Goal: Information Seeking & Learning: Learn about a topic

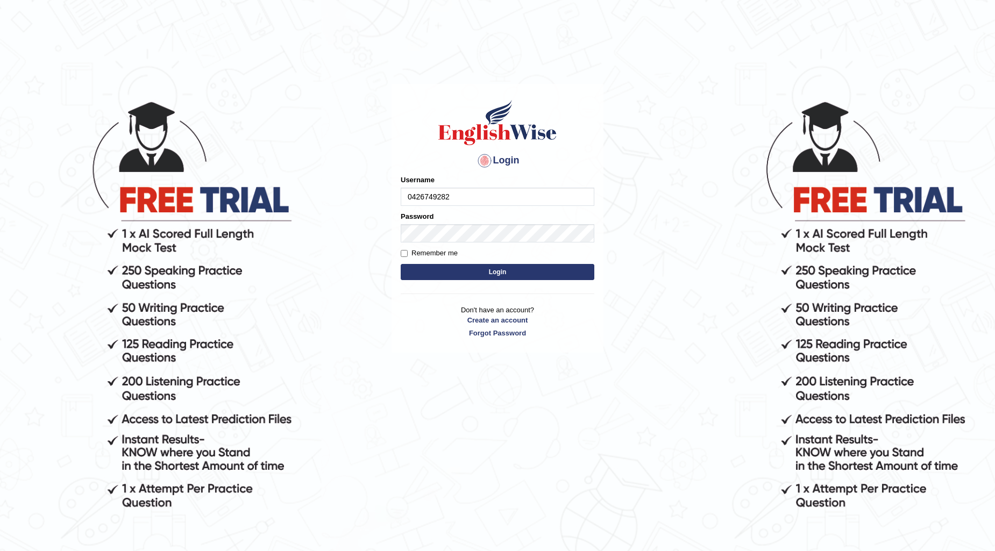
type input "0426749282"
click at [401, 253] on input "Remember me" at bounding box center [404, 253] width 7 height 7
checkbox input "true"
click at [491, 270] on button "Login" at bounding box center [498, 272] width 194 height 16
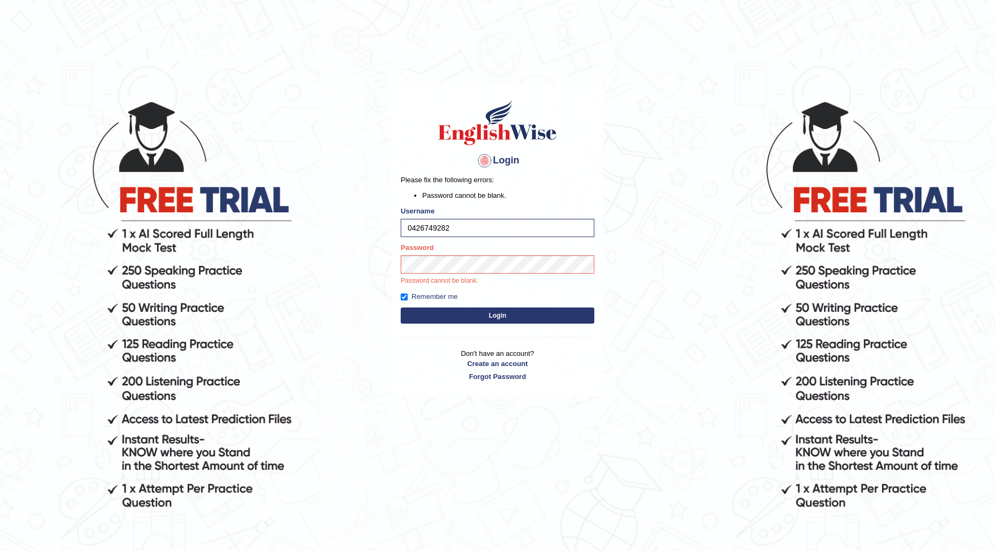
click at [518, 316] on button "Login" at bounding box center [498, 316] width 194 height 16
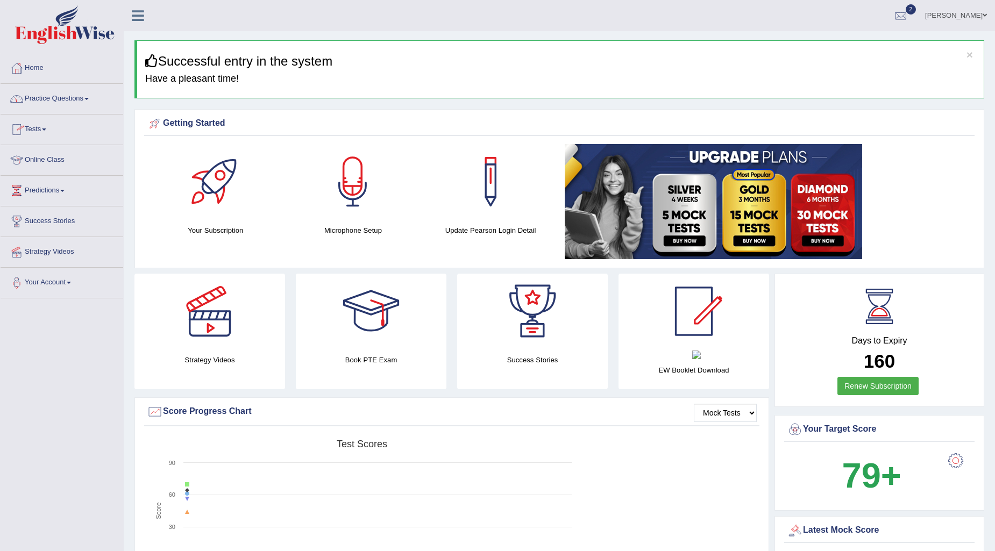
click at [90, 100] on link "Practice Questions" at bounding box center [62, 97] width 123 height 27
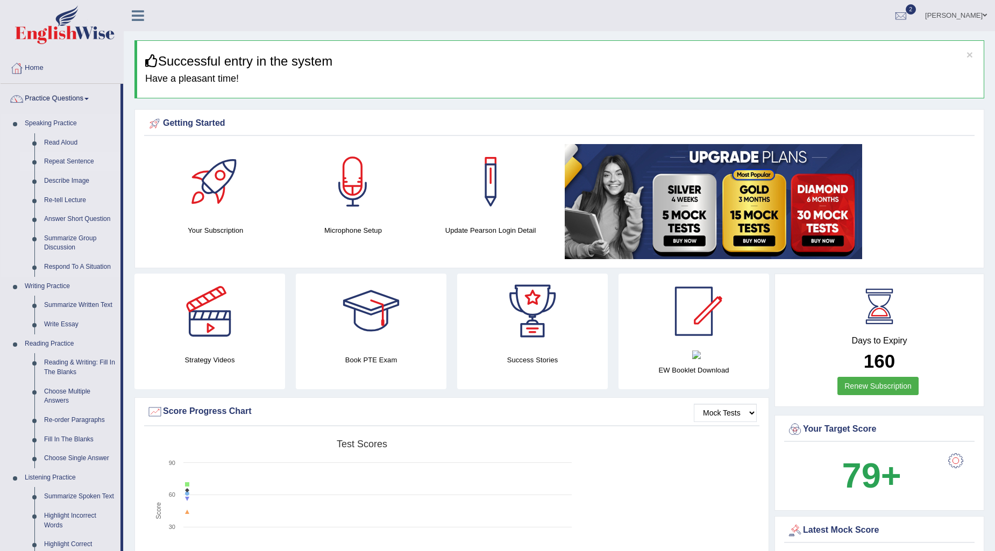
click at [68, 164] on link "Repeat Sentence" at bounding box center [79, 161] width 81 height 19
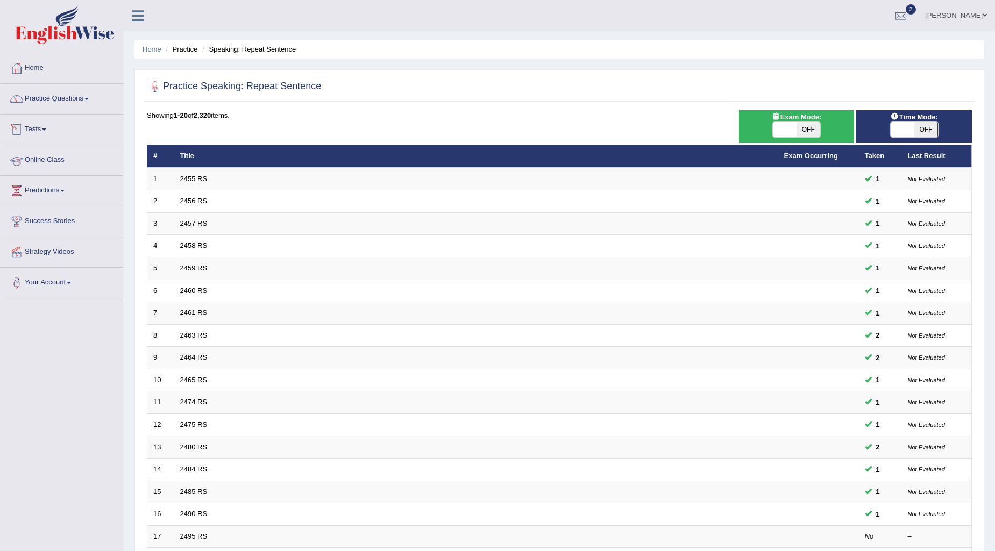
click at [48, 132] on link "Tests" at bounding box center [62, 128] width 123 height 27
click at [55, 151] on link "Take Practice Sectional Test" at bounding box center [70, 154] width 101 height 19
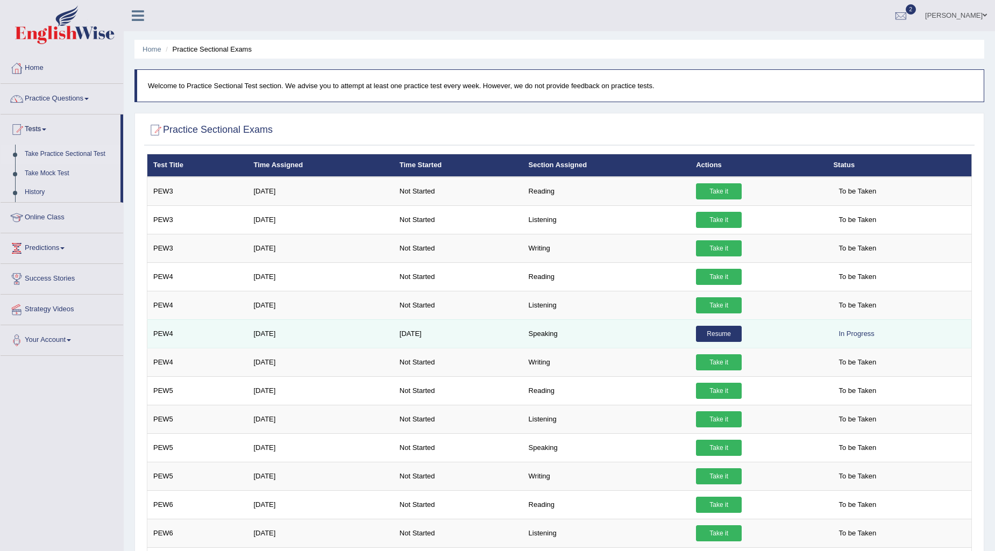
click at [721, 336] on link "Resume" at bounding box center [719, 334] width 46 height 16
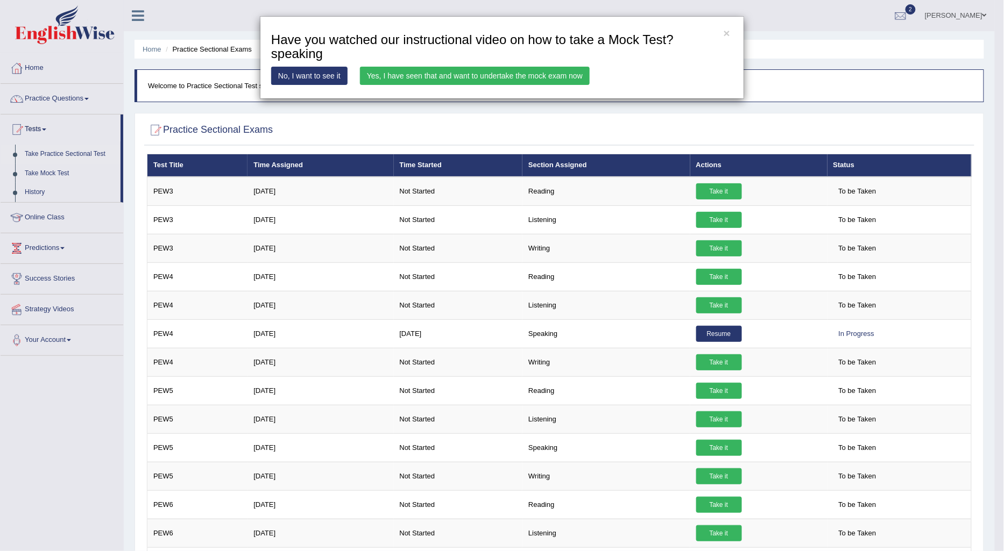
click at [519, 73] on link "Yes, I have seen that and want to undertake the mock exam now" at bounding box center [475, 76] width 230 height 18
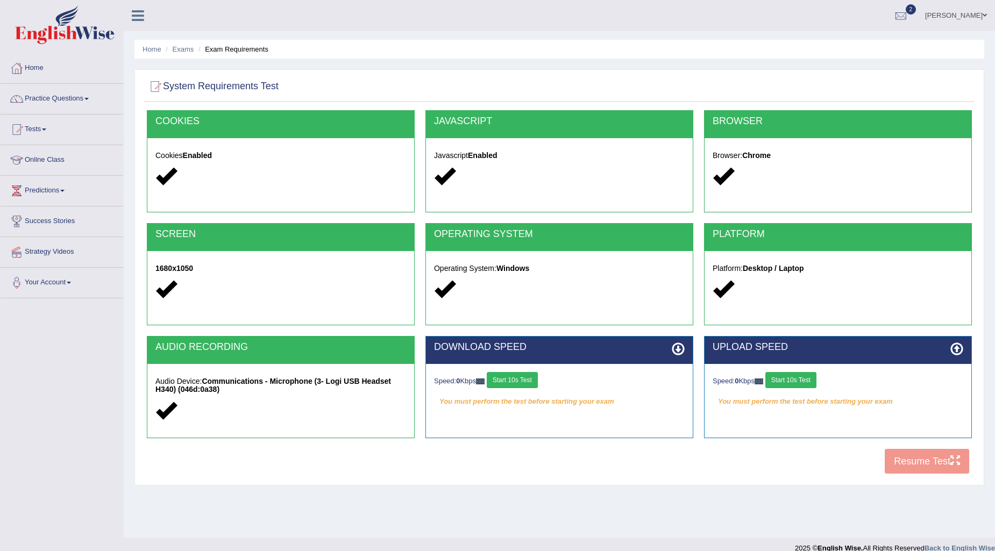
click at [524, 377] on button "Start 10s Test" at bounding box center [512, 380] width 51 height 16
click at [788, 380] on button "Start 10s Test" at bounding box center [791, 380] width 51 height 16
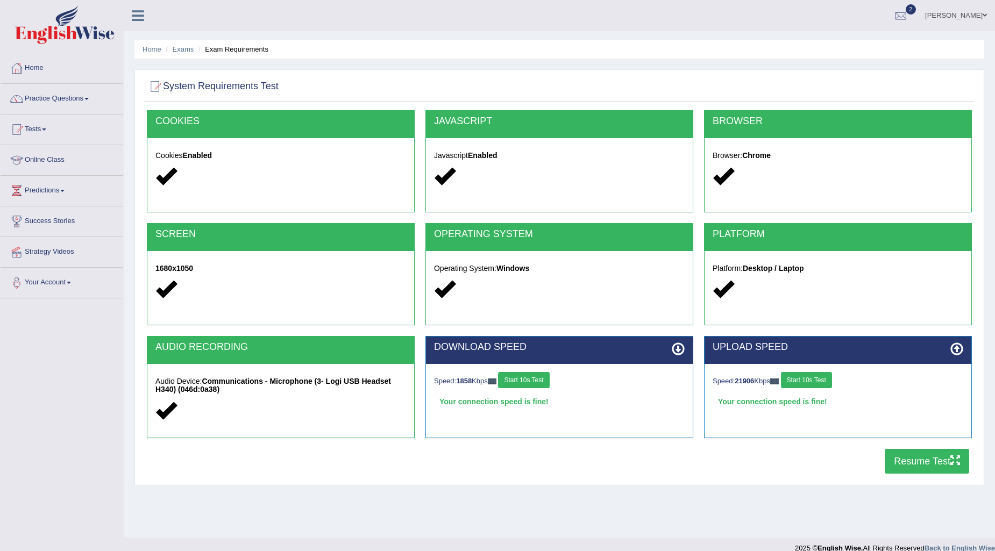
click at [925, 466] on button "Resume Test" at bounding box center [927, 461] width 84 height 25
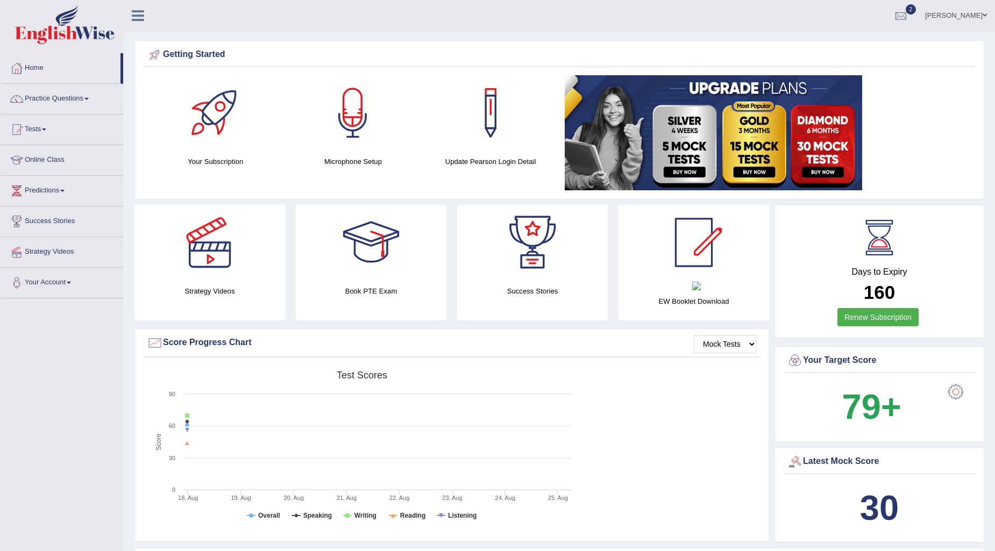
drag, startPoint x: 0, startPoint y: 0, endPoint x: 908, endPoint y: 167, distance: 922.9
click at [908, 167] on link at bounding box center [766, 132] width 402 height 115
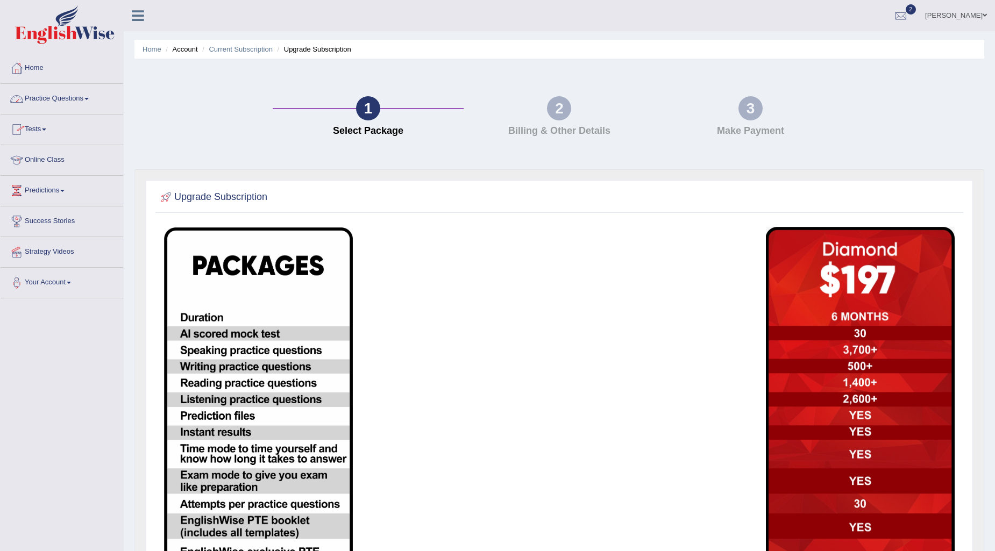
click at [89, 99] on span at bounding box center [86, 99] width 4 height 2
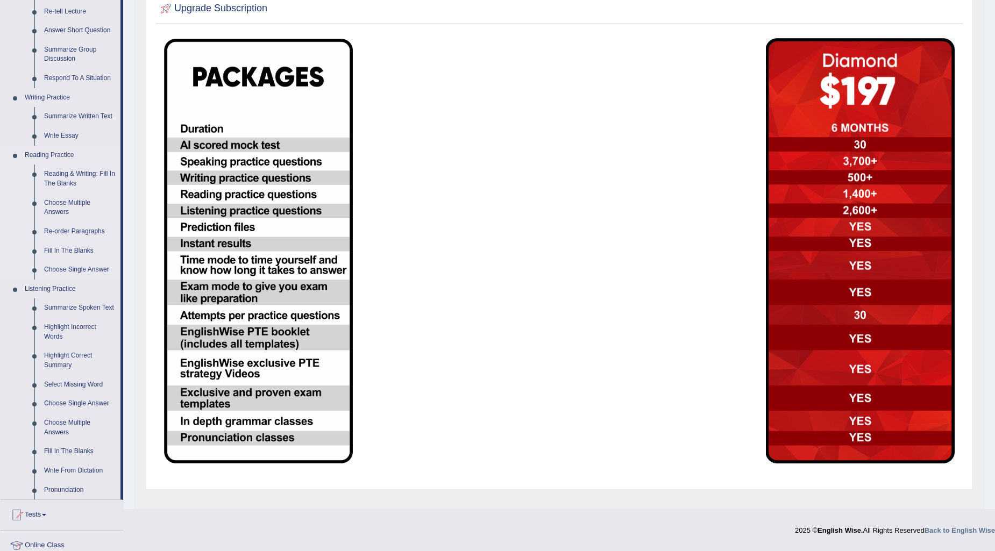
scroll to position [239, 0]
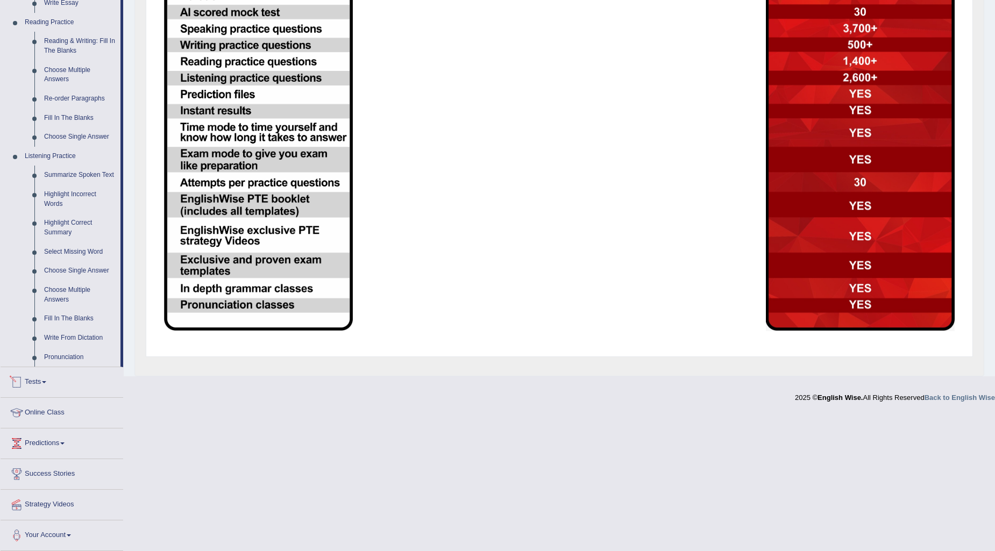
click at [50, 380] on link "Tests" at bounding box center [62, 380] width 123 height 27
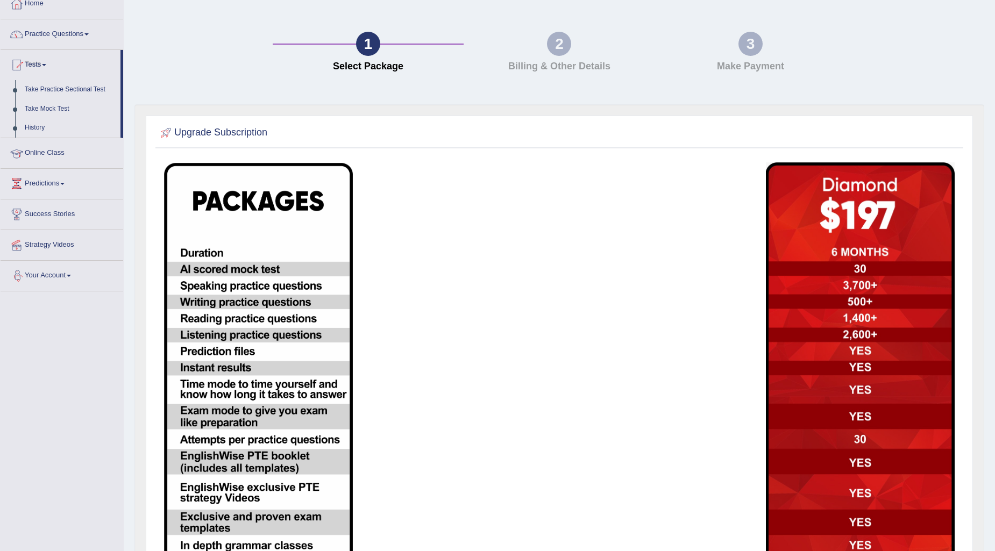
scroll to position [0, 0]
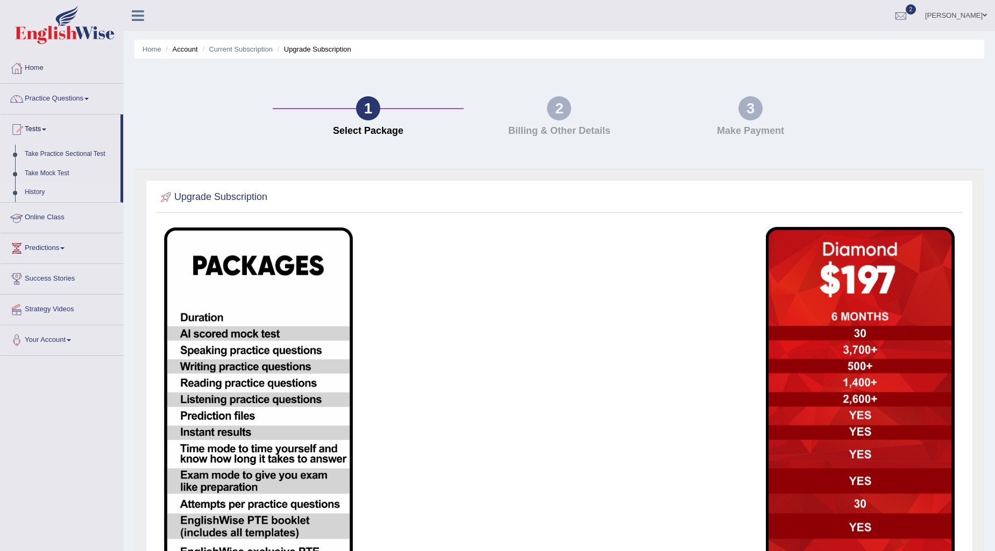
click at [31, 190] on link "History" at bounding box center [70, 192] width 101 height 19
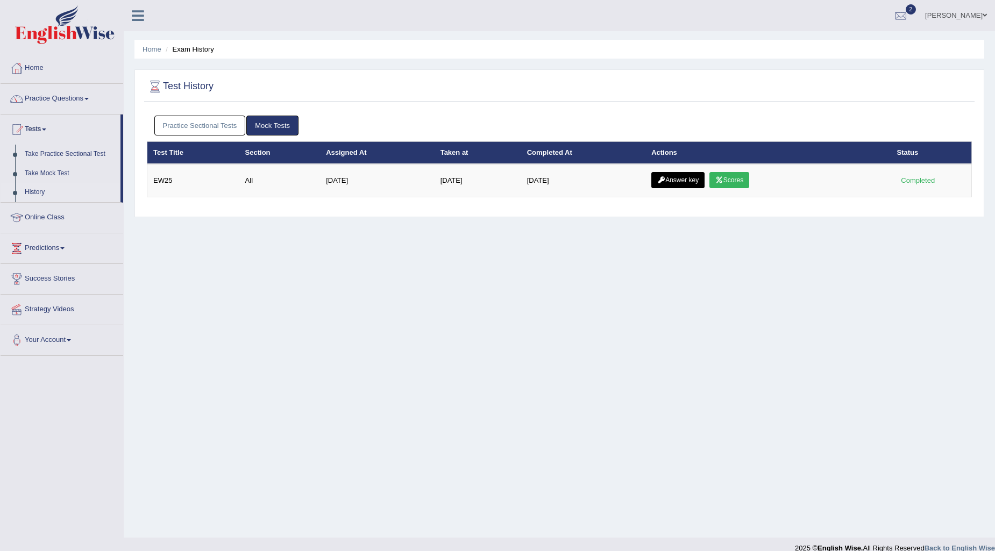
click at [221, 116] on link "Practice Sectional Tests" at bounding box center [199, 126] width 91 height 20
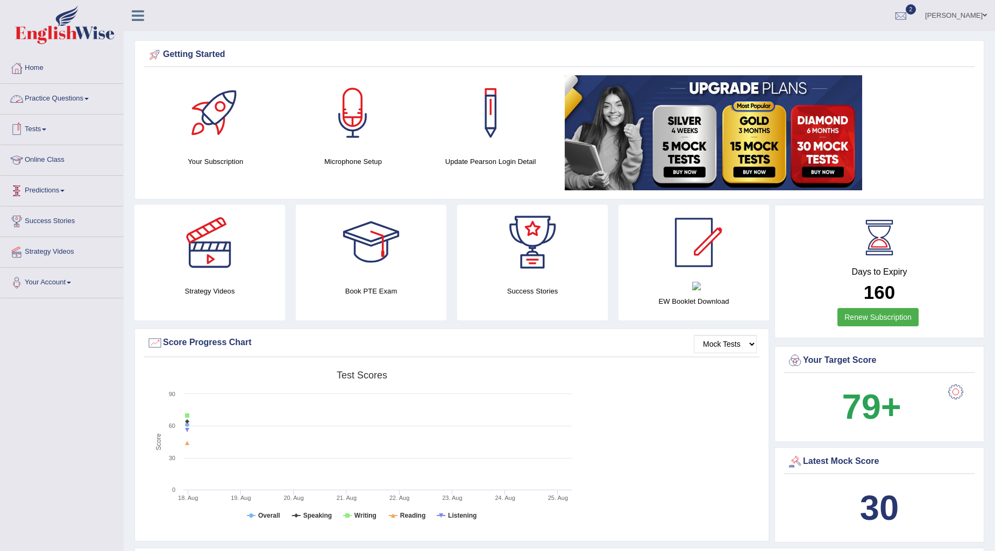
click at [50, 129] on link "Tests" at bounding box center [62, 128] width 123 height 27
click at [93, 100] on link "Practice Questions" at bounding box center [62, 97] width 123 height 27
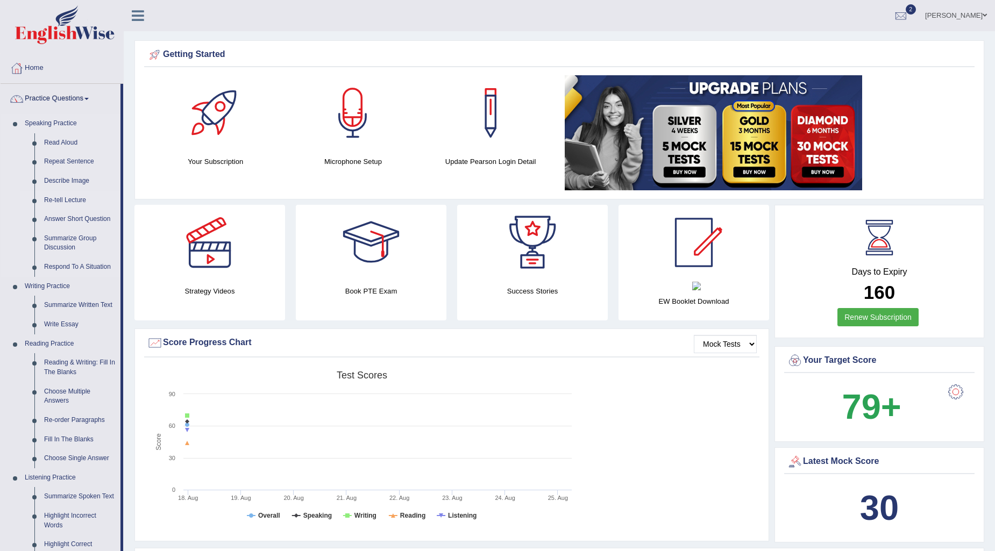
click at [63, 200] on link "Re-tell Lecture" at bounding box center [79, 200] width 81 height 19
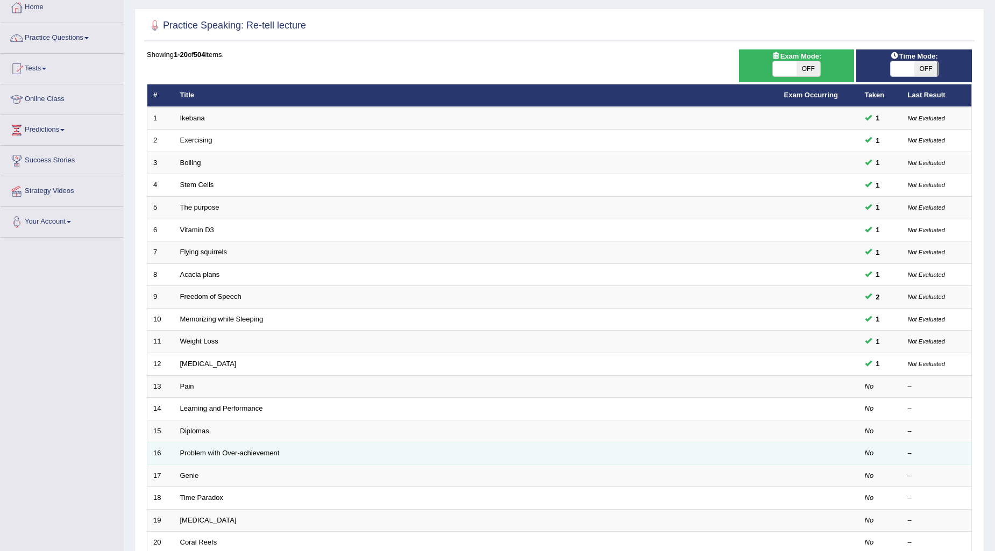
scroll to position [160, 0]
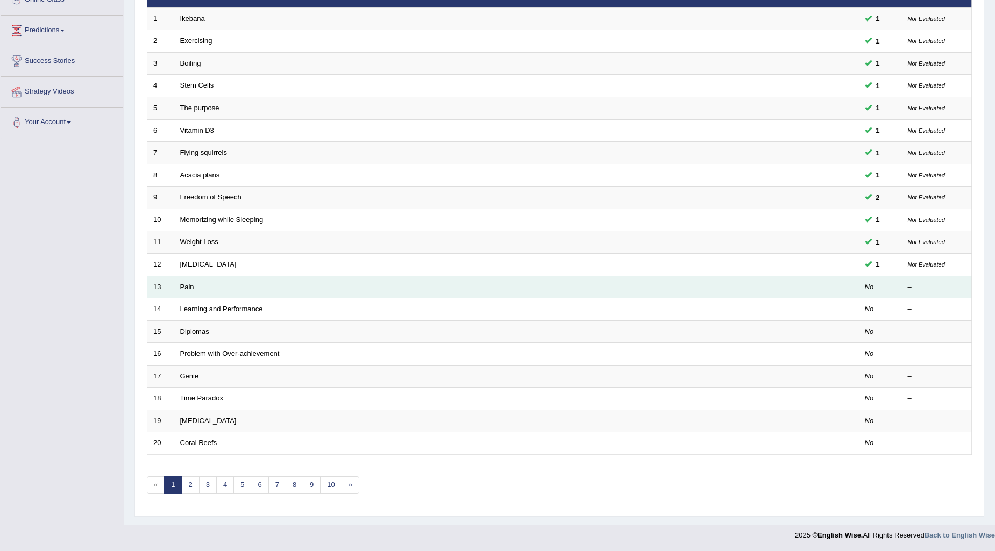
click at [189, 287] on link "Pain" at bounding box center [187, 287] width 14 height 8
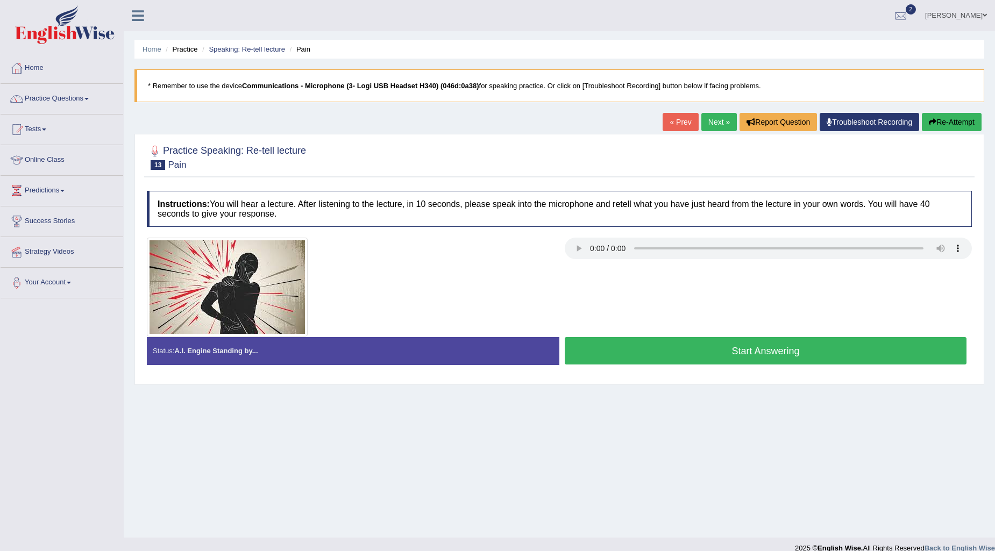
click at [775, 358] on button "Start Answering" at bounding box center [766, 350] width 402 height 27
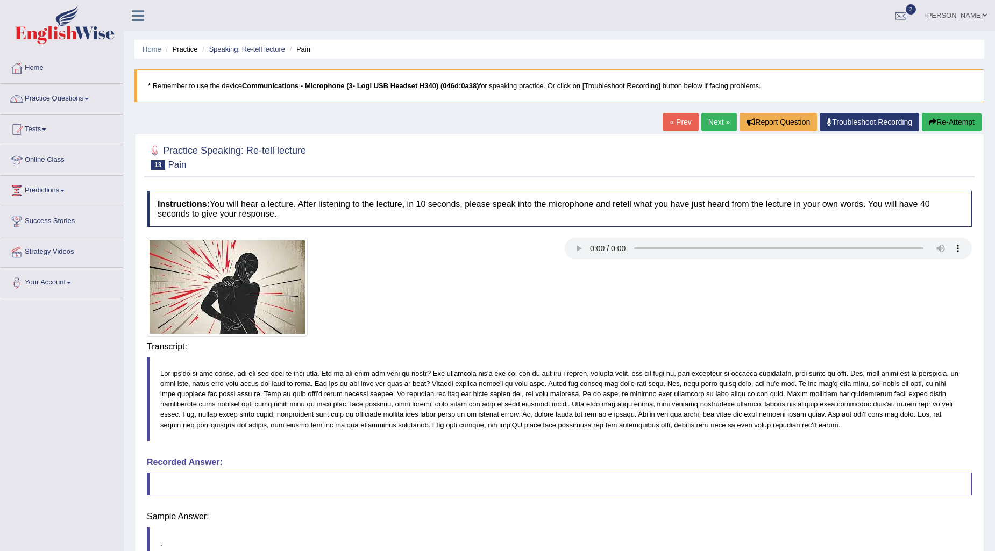
click at [956, 125] on button "Re-Attempt" at bounding box center [952, 122] width 60 height 18
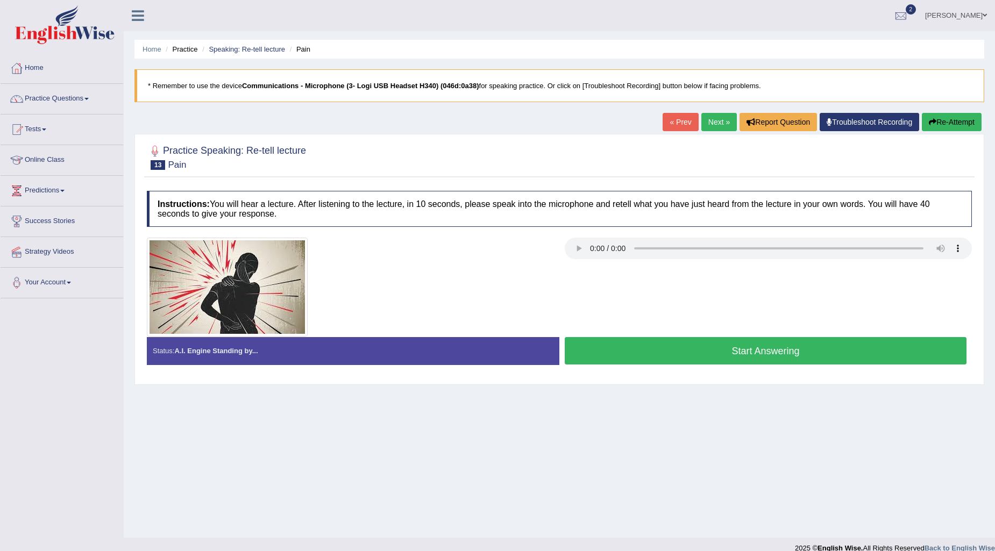
click at [784, 353] on button "Start Answering" at bounding box center [766, 350] width 402 height 27
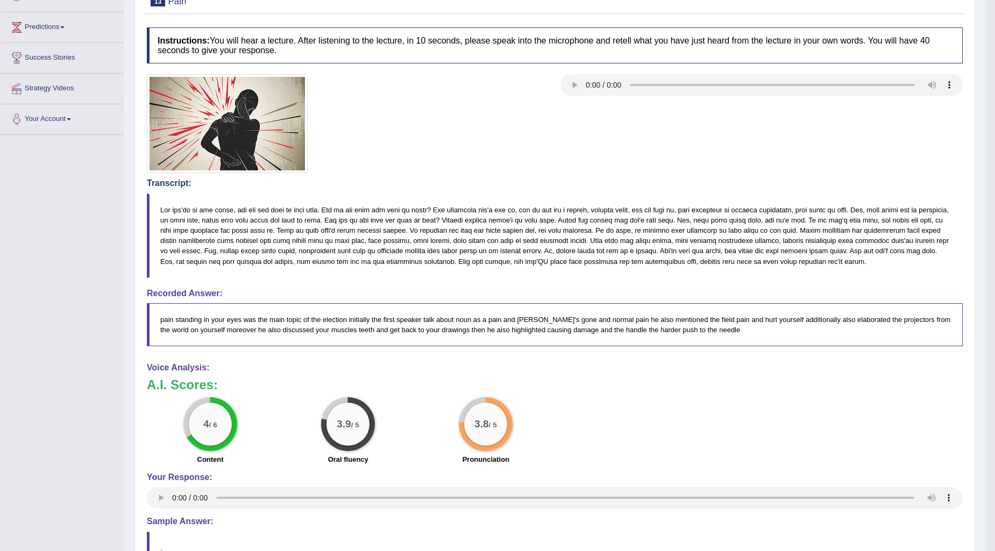
scroll to position [179, 0]
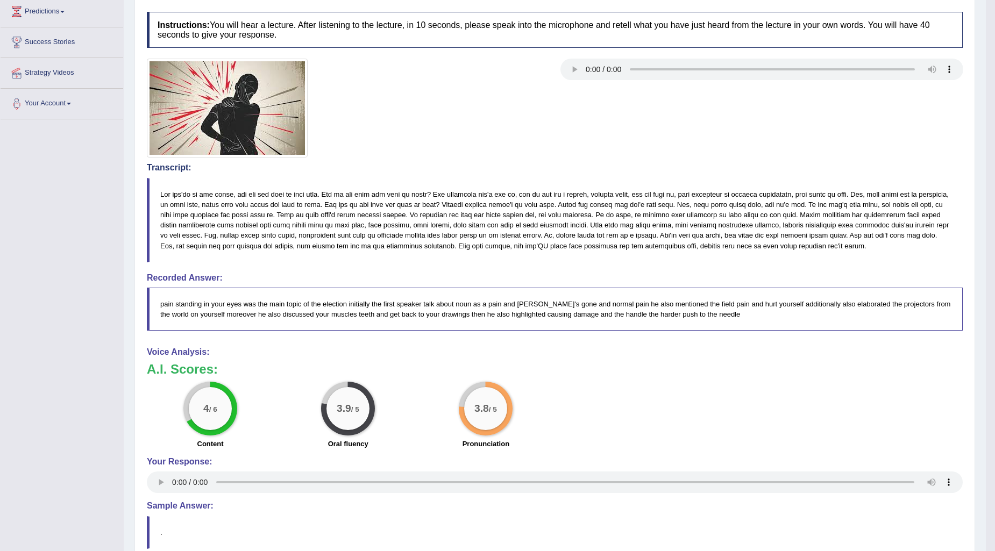
drag, startPoint x: 226, startPoint y: 278, endPoint x: 142, endPoint y: 280, distance: 83.9
click at [142, 280] on div "Practice Speaking: Re-tell lecture 13 Pain Instructions: You will hear a lectur…" at bounding box center [555, 286] width 841 height 663
drag, startPoint x: 146, startPoint y: 278, endPoint x: 239, endPoint y: 282, distance: 92.6
click at [239, 282] on h4 "Recorded Answer:" at bounding box center [555, 278] width 816 height 10
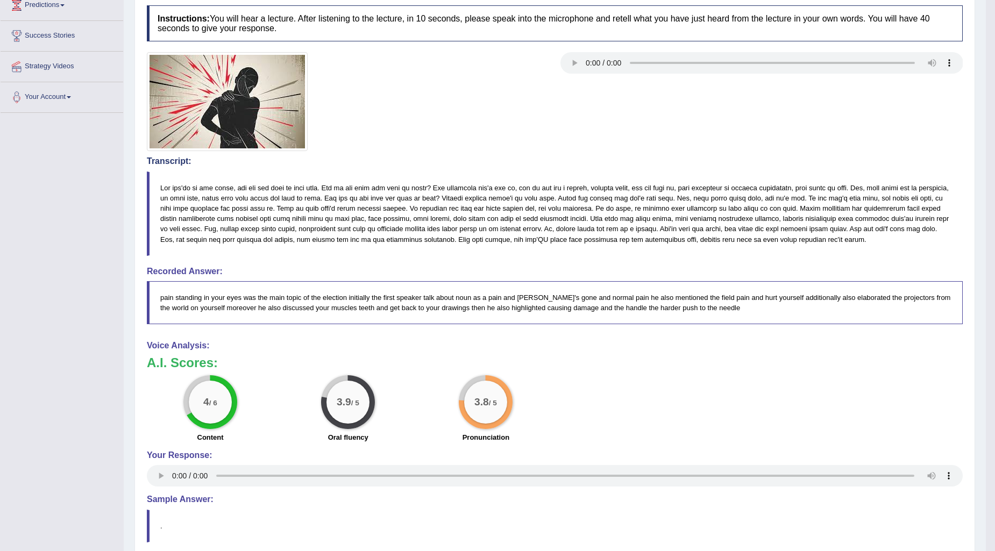
scroll to position [0, 0]
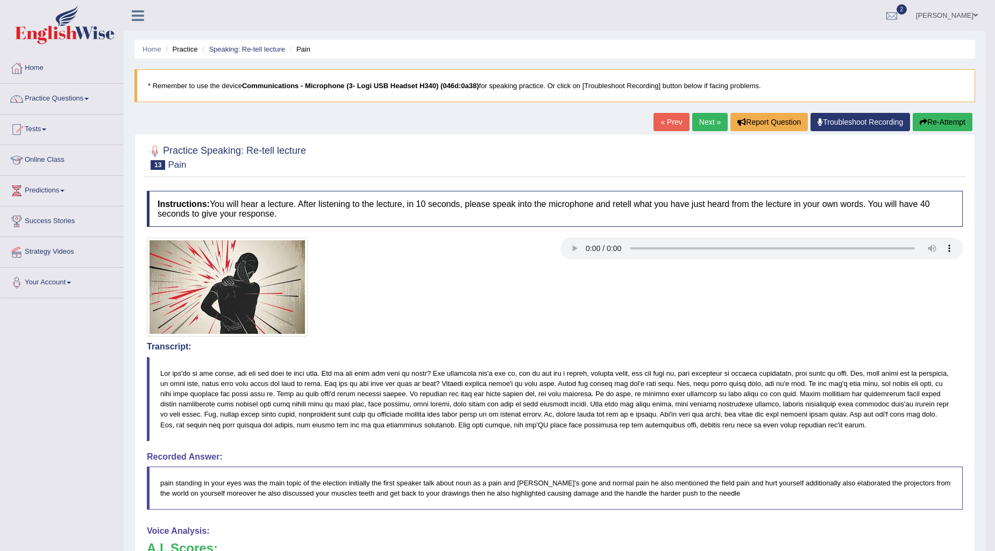
click at [701, 125] on link "Next »" at bounding box center [710, 122] width 36 height 18
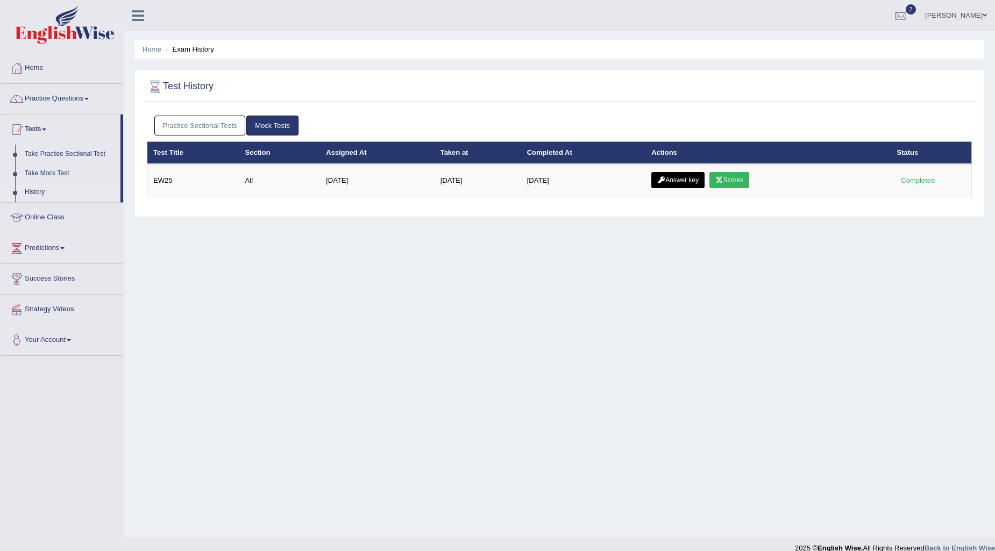
click at [224, 119] on link "Practice Sectional Tests" at bounding box center [199, 126] width 91 height 20
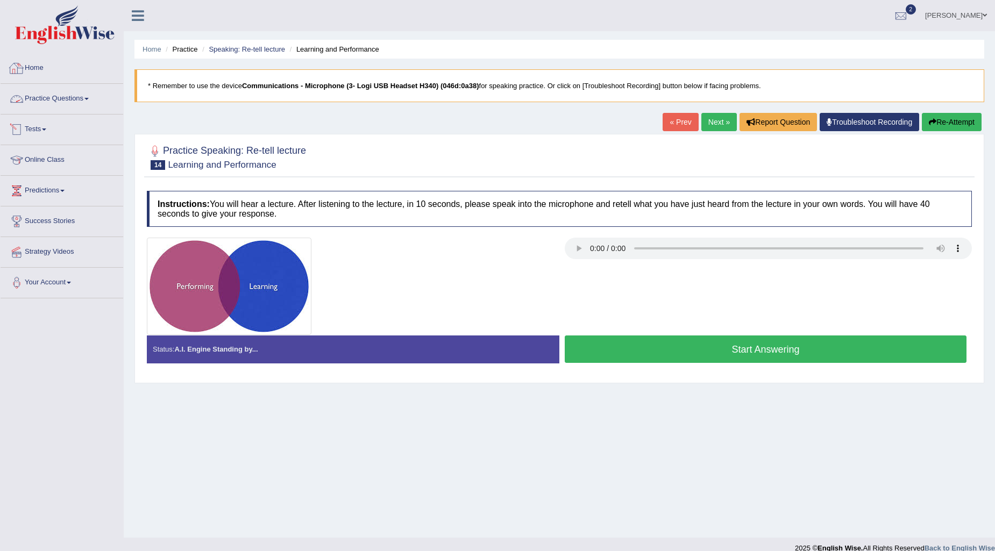
click at [39, 66] on link "Home" at bounding box center [62, 66] width 123 height 27
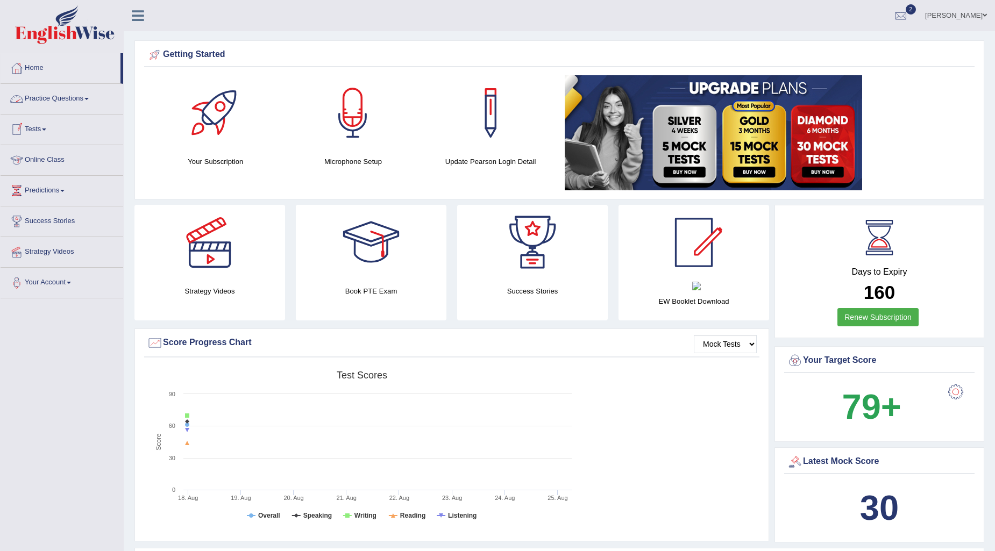
click at [75, 100] on link "Practice Questions" at bounding box center [62, 97] width 123 height 27
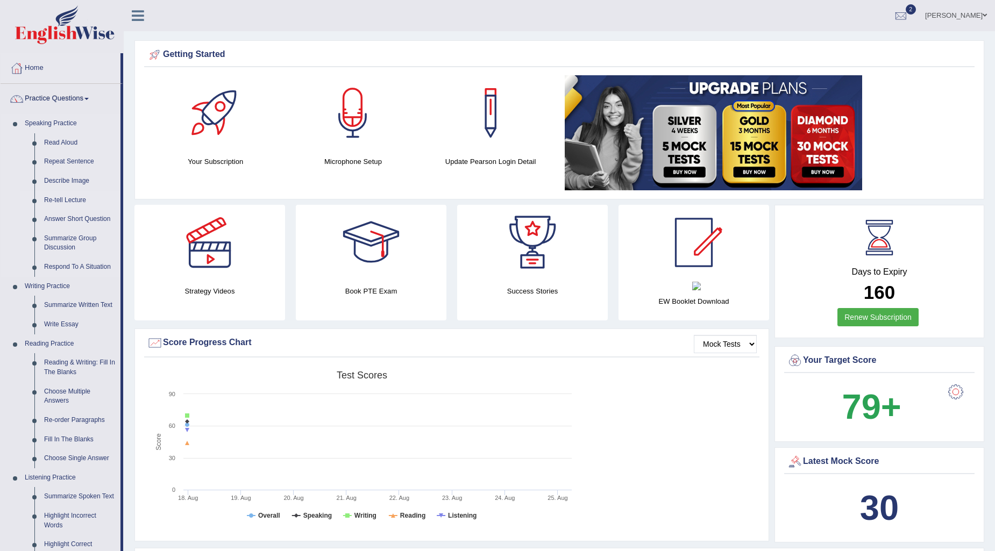
click at [65, 200] on link "Re-tell Lecture" at bounding box center [79, 200] width 81 height 19
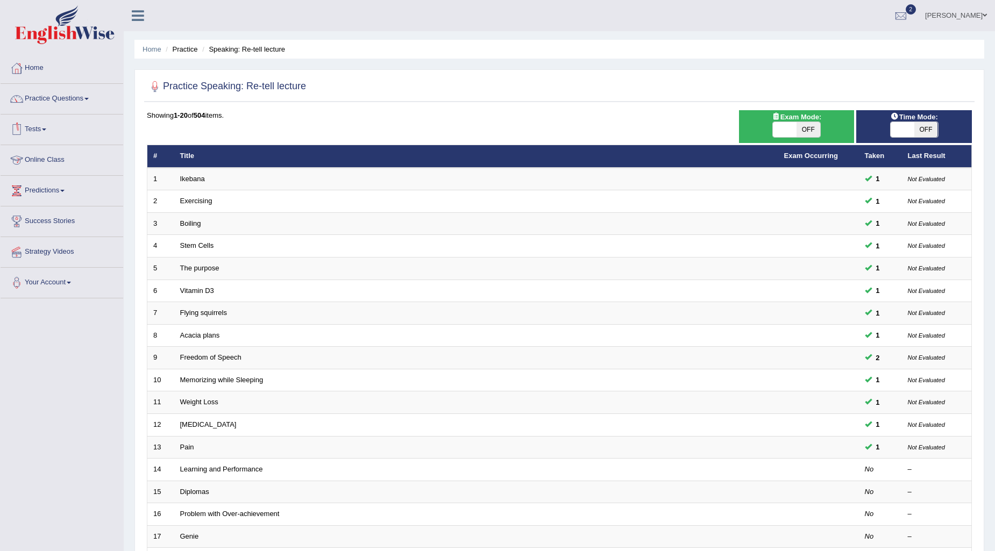
click at [923, 126] on span "OFF" at bounding box center [927, 129] width 24 height 15
checkbox input "true"
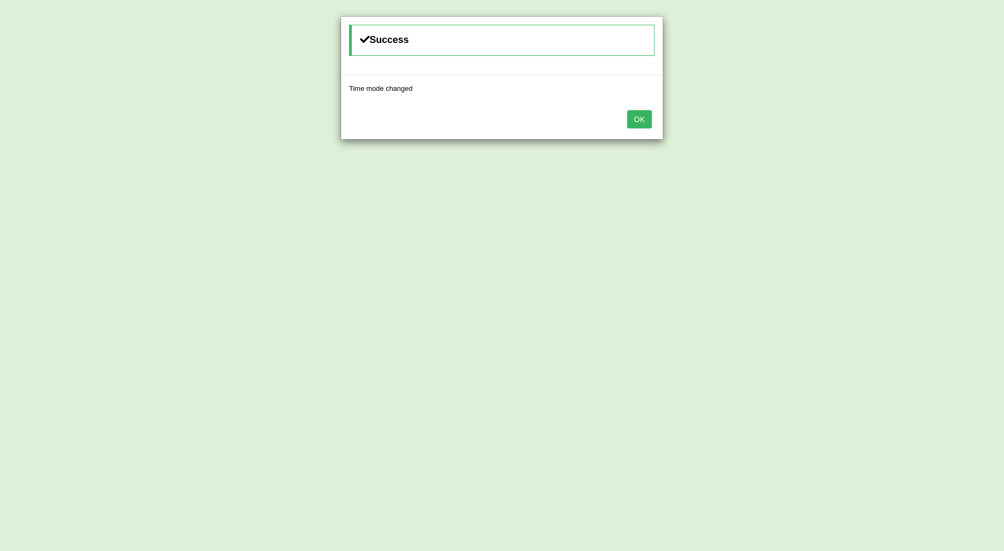
click at [634, 117] on button "OK" at bounding box center [639, 119] width 25 height 18
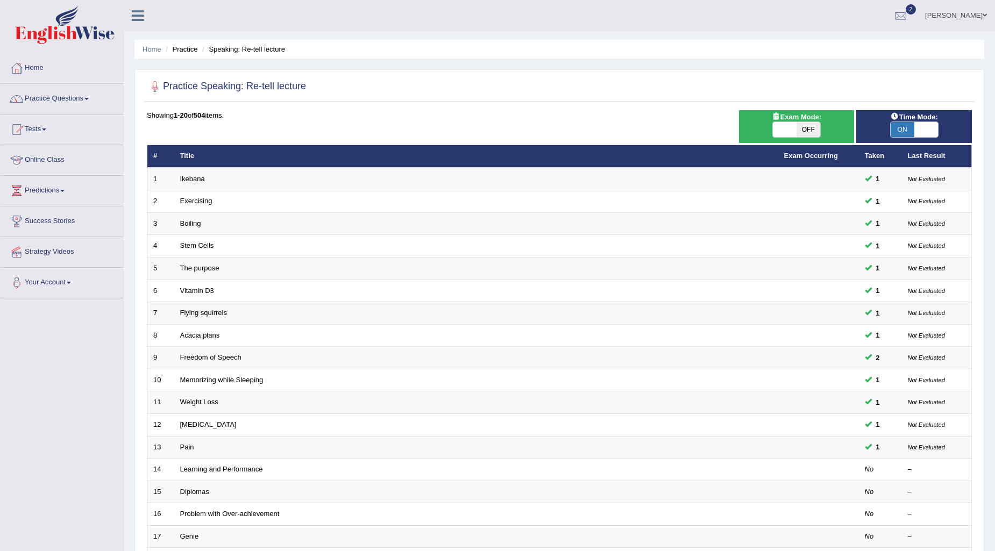
click at [801, 132] on span "OFF" at bounding box center [809, 129] width 24 height 15
checkbox input "true"
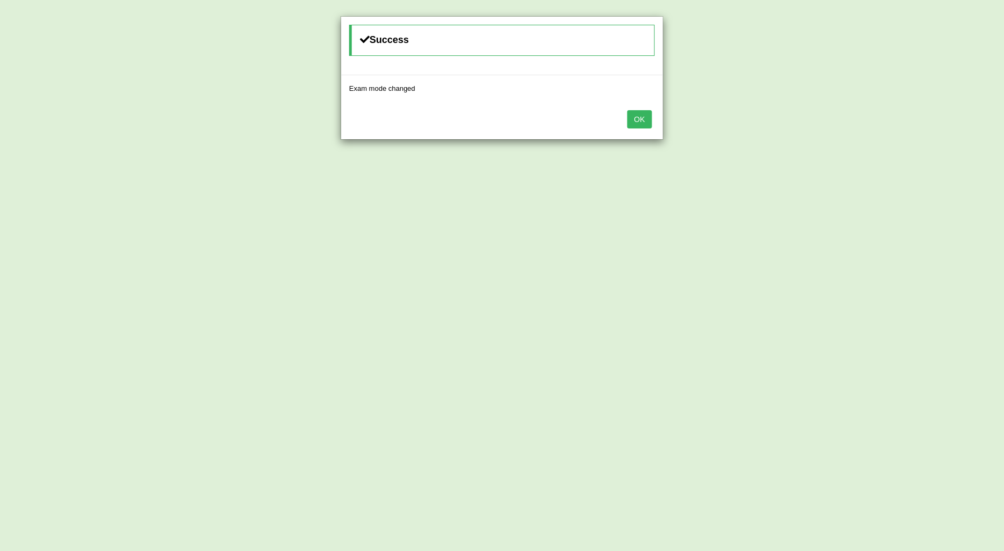
click at [638, 123] on button "OK" at bounding box center [639, 119] width 25 height 18
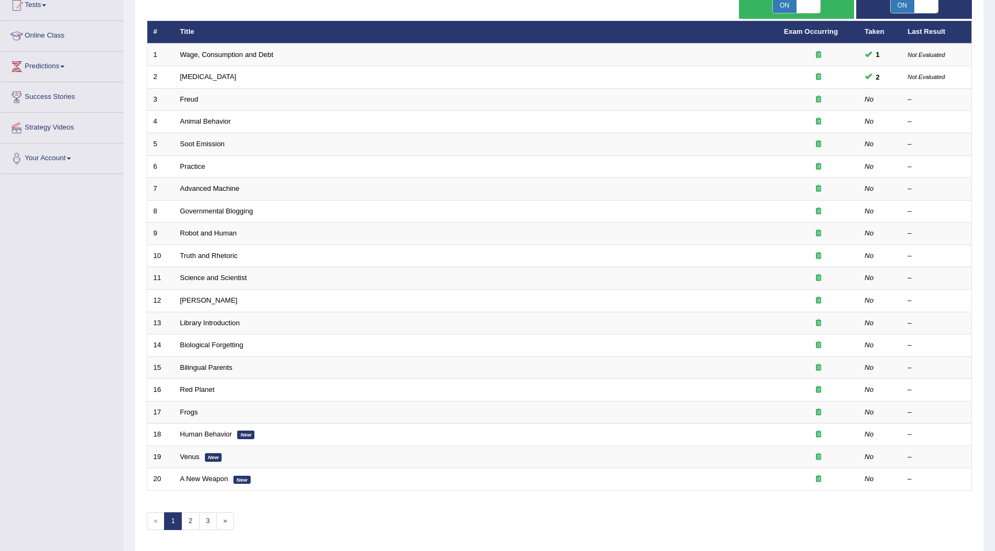
scroll to position [127, 0]
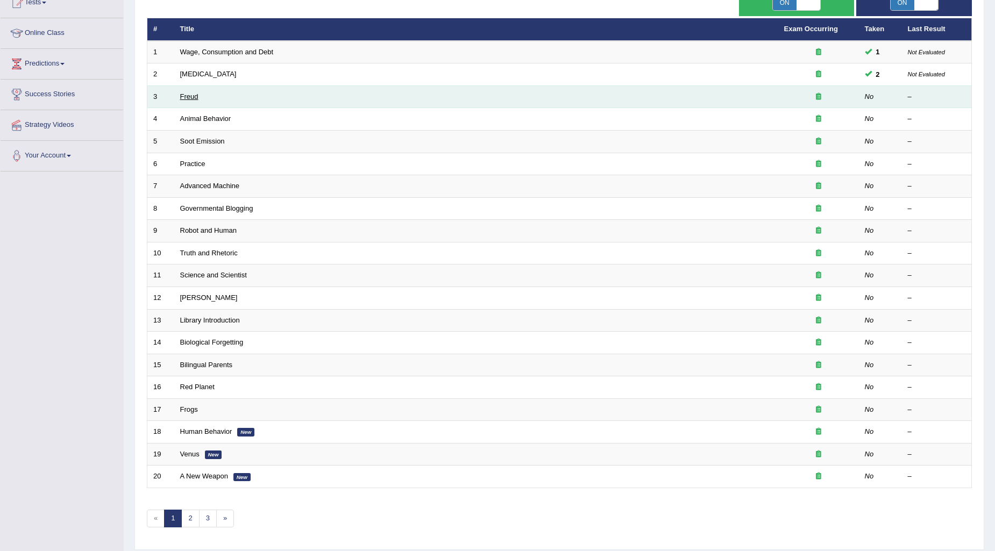
click at [183, 93] on link "Freud" at bounding box center [189, 97] width 18 height 8
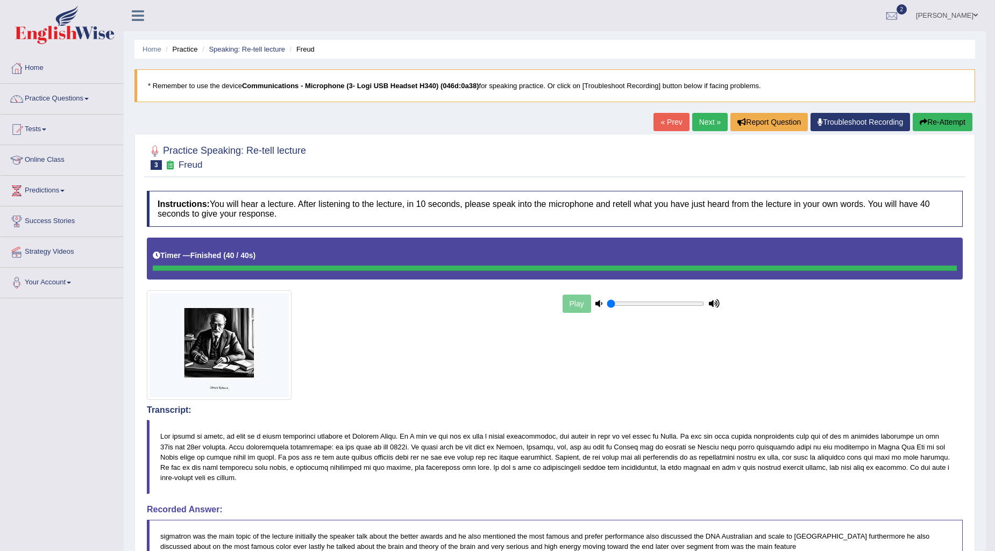
click at [711, 123] on link "Next »" at bounding box center [710, 122] width 36 height 18
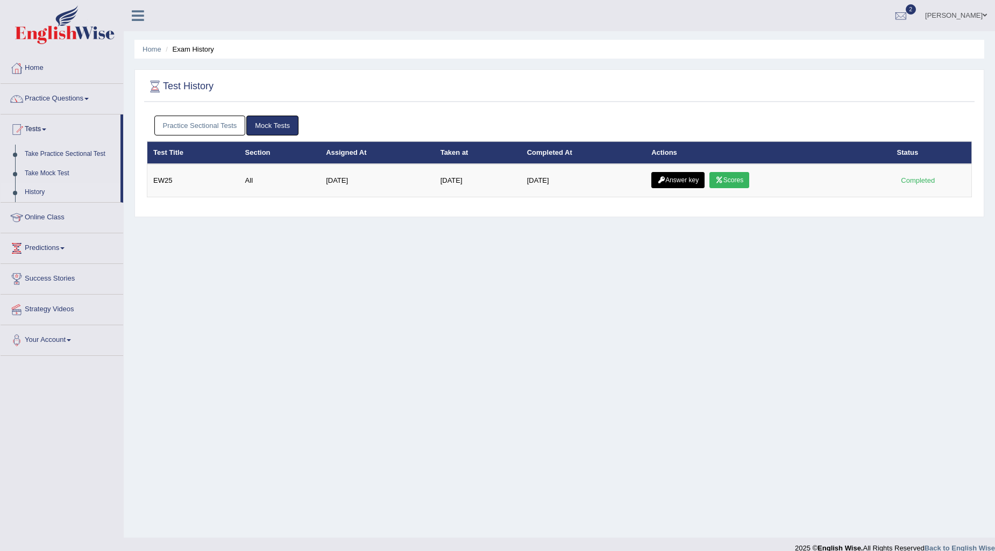
click at [181, 117] on link "Practice Sectional Tests" at bounding box center [199, 126] width 91 height 20
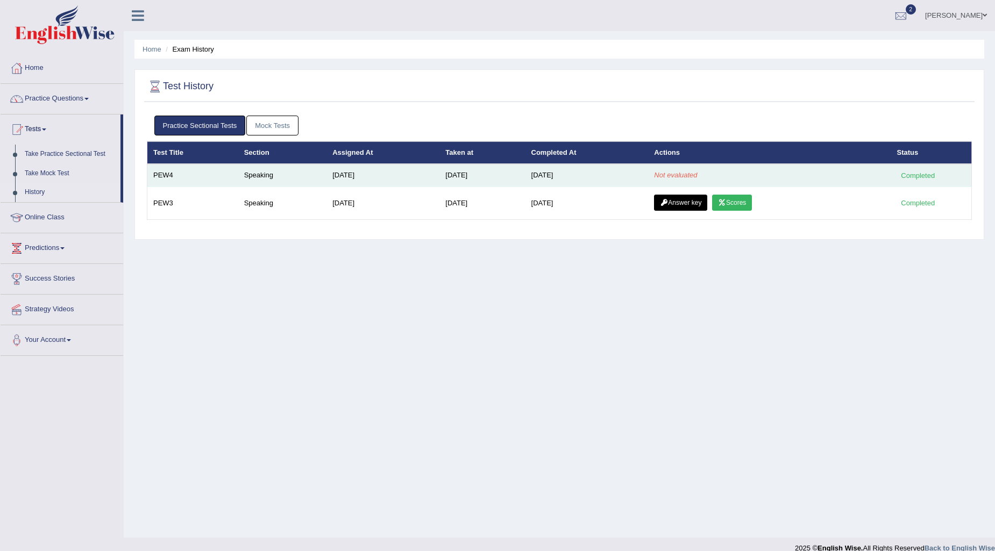
click at [681, 178] on em "Not evaluated" at bounding box center [675, 175] width 43 height 8
drag, startPoint x: 904, startPoint y: 174, endPoint x: 969, endPoint y: 185, distance: 66.0
click at [969, 185] on td "Completed" at bounding box center [931, 175] width 81 height 23
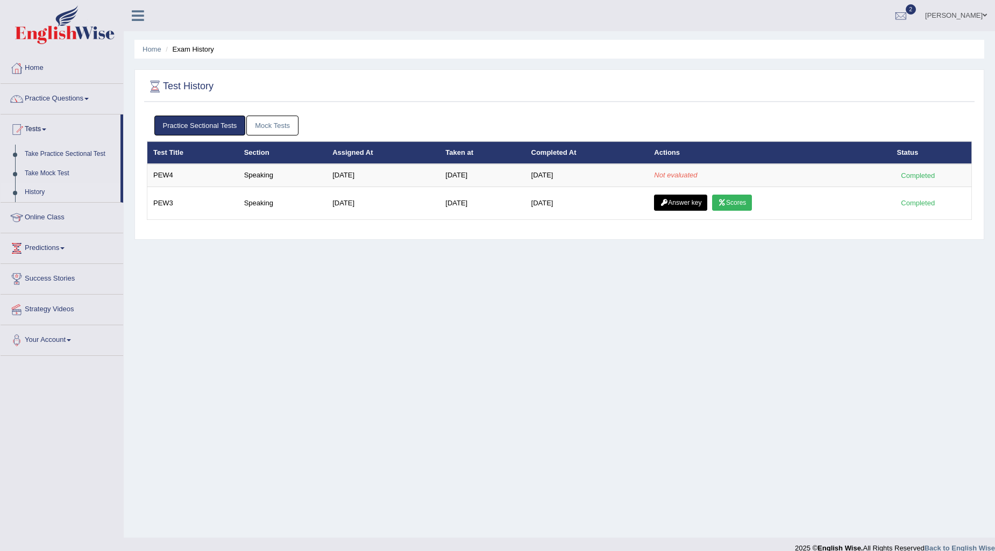
click at [902, 304] on div "Home Exam History Test History Practice Sectional Tests Mock Tests Test Title S…" at bounding box center [560, 269] width 872 height 538
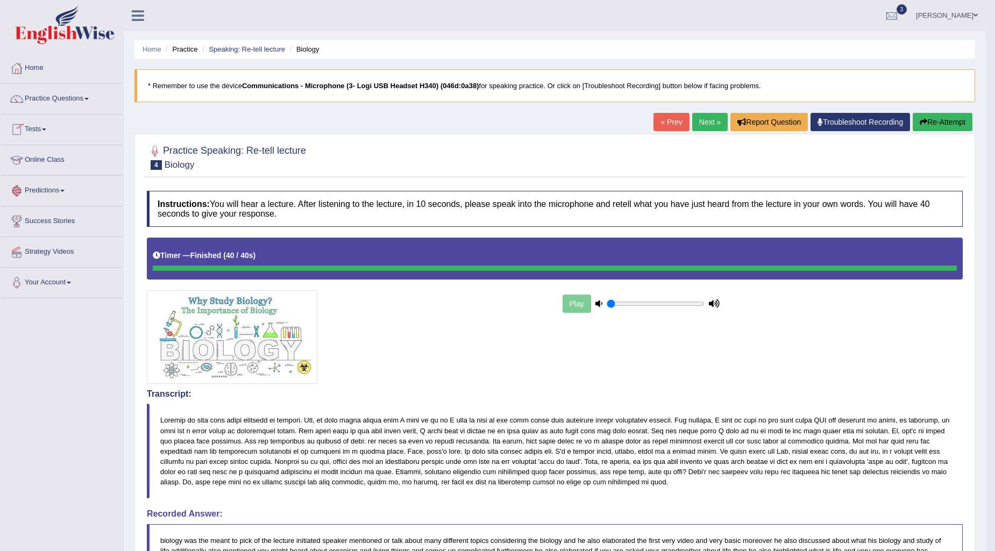
click at [46, 129] on span at bounding box center [44, 130] width 4 height 2
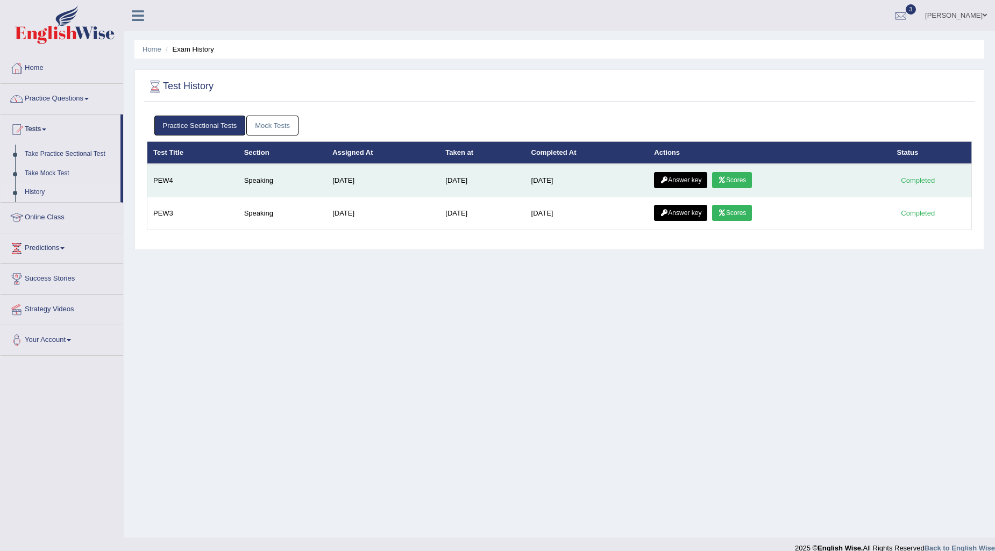
click at [743, 184] on link "Scores" at bounding box center [732, 180] width 40 height 16
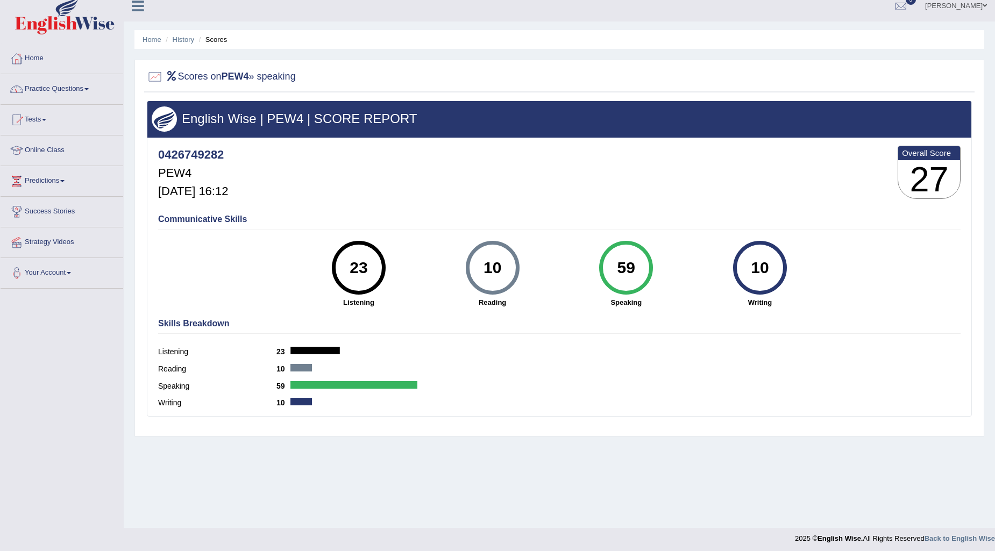
scroll to position [13, 0]
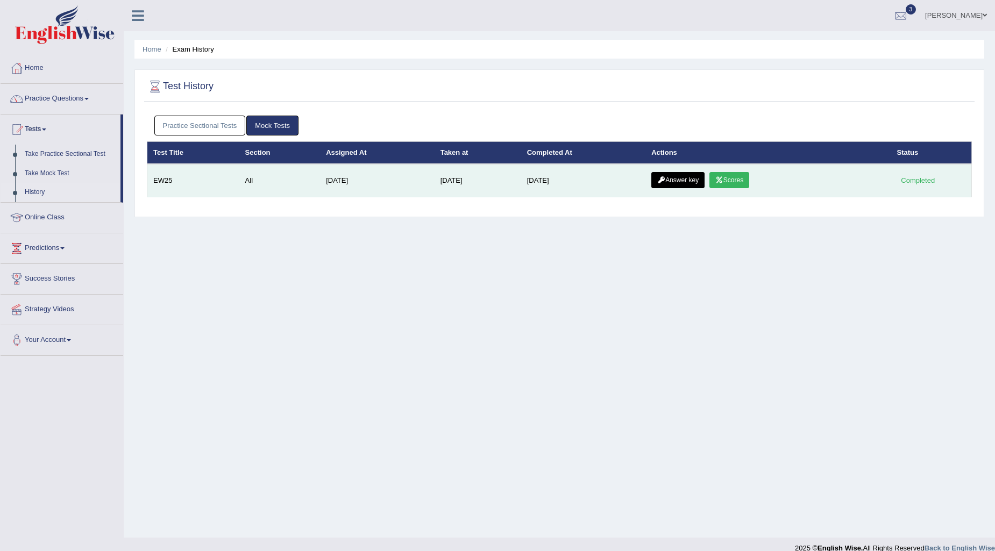
click at [674, 182] on link "Answer key" at bounding box center [678, 180] width 53 height 16
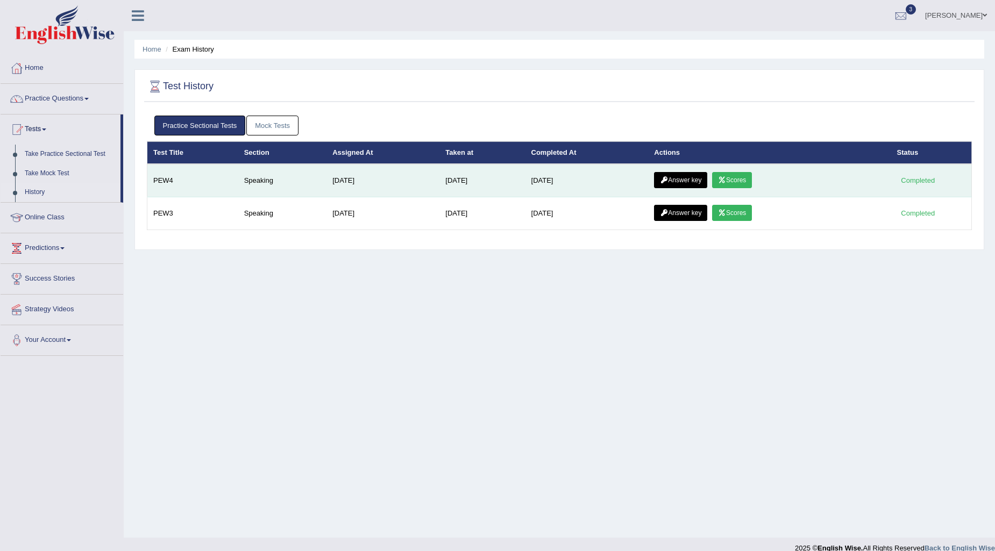
click at [676, 179] on link "Answer key" at bounding box center [680, 180] width 53 height 16
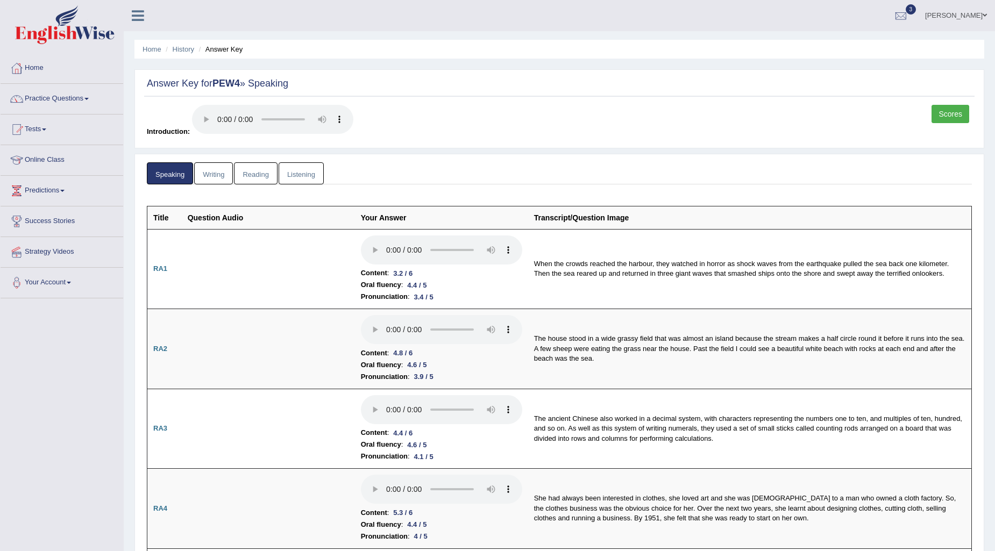
click at [221, 171] on link "Writing" at bounding box center [213, 173] width 39 height 22
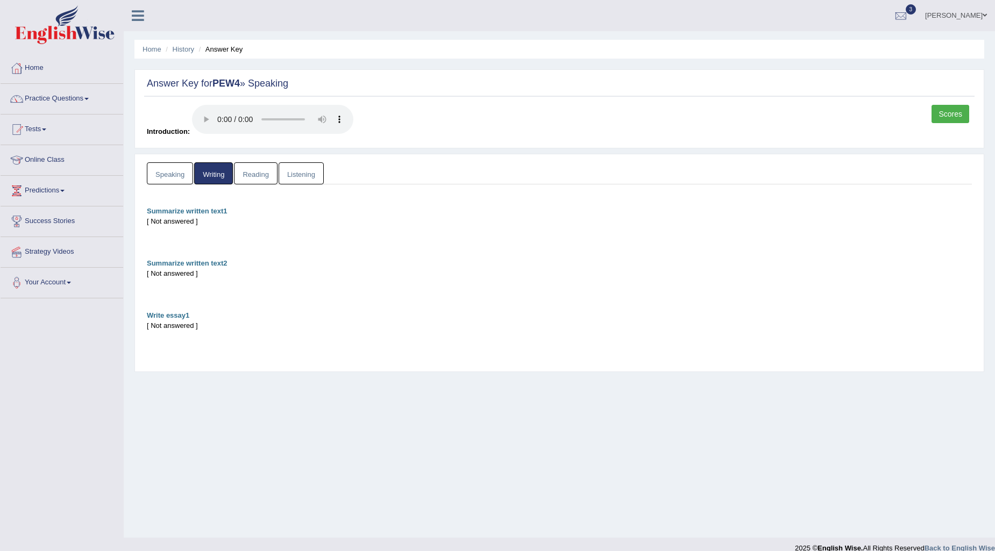
click at [257, 179] on link "Reading" at bounding box center [255, 173] width 43 height 22
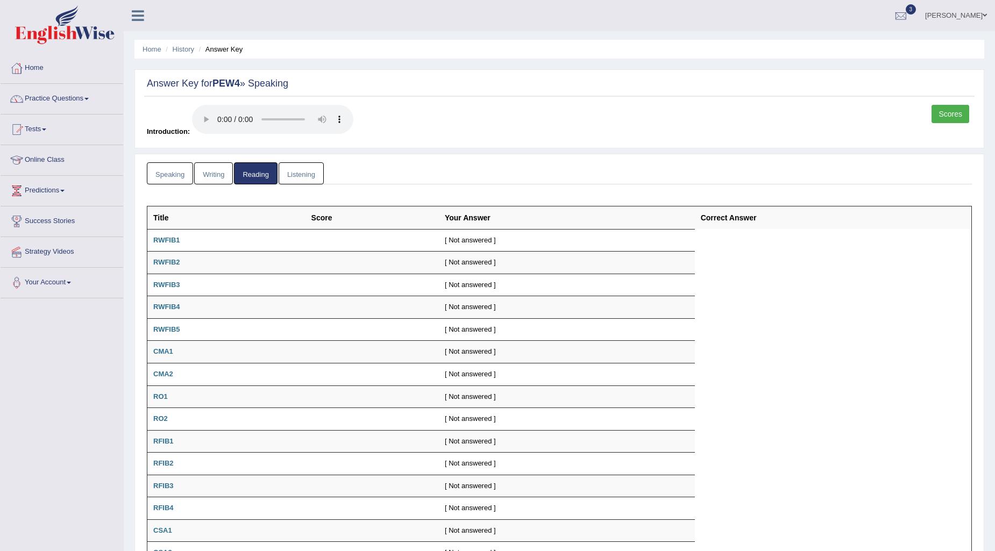
click at [292, 173] on link "Listening" at bounding box center [301, 173] width 45 height 22
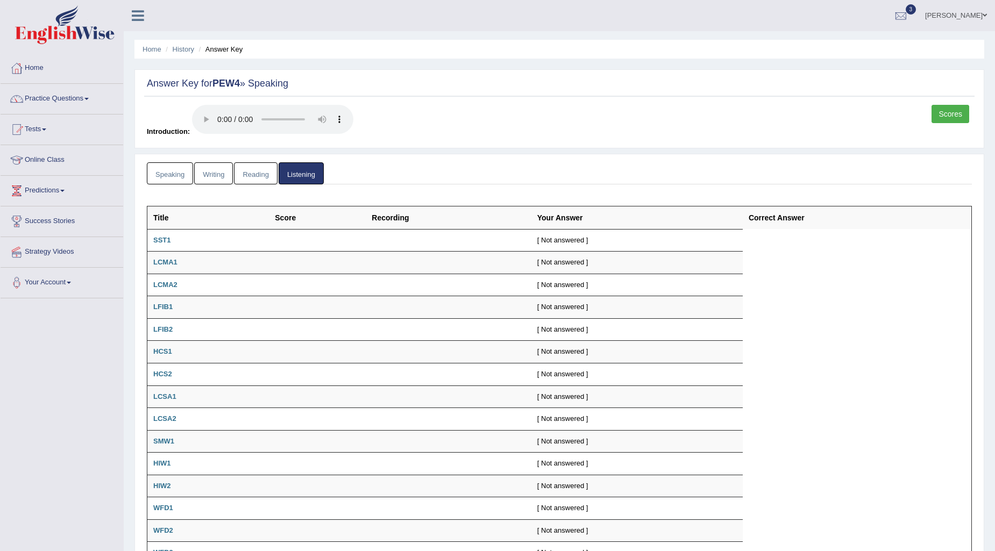
click at [158, 178] on link "Speaking" at bounding box center [170, 173] width 46 height 22
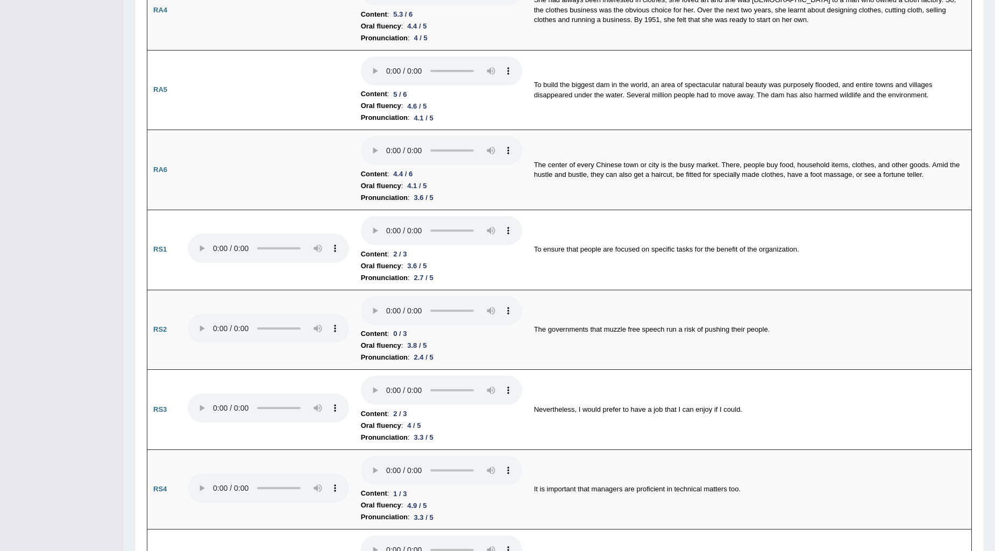
scroll to position [418, 0]
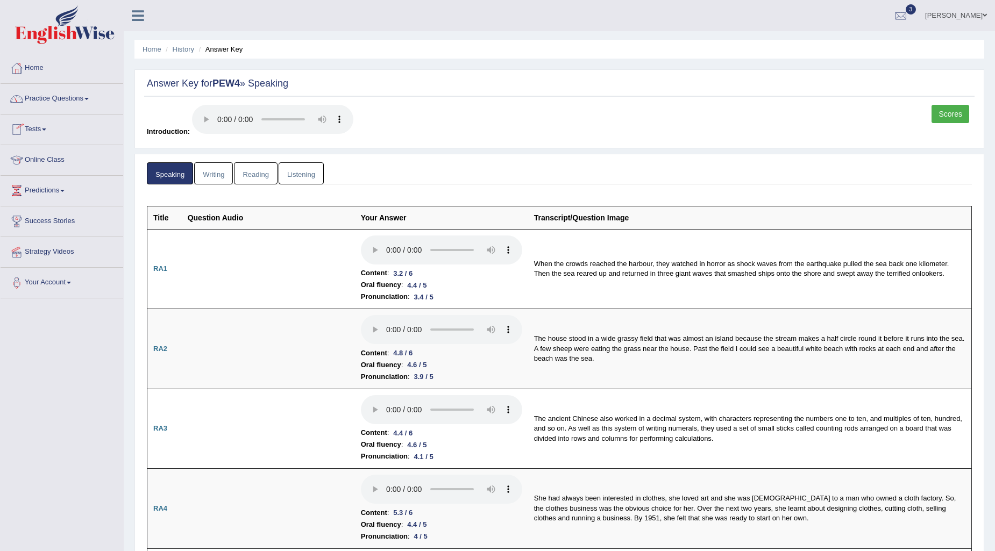
click at [65, 101] on link "Practice Questions" at bounding box center [62, 97] width 123 height 27
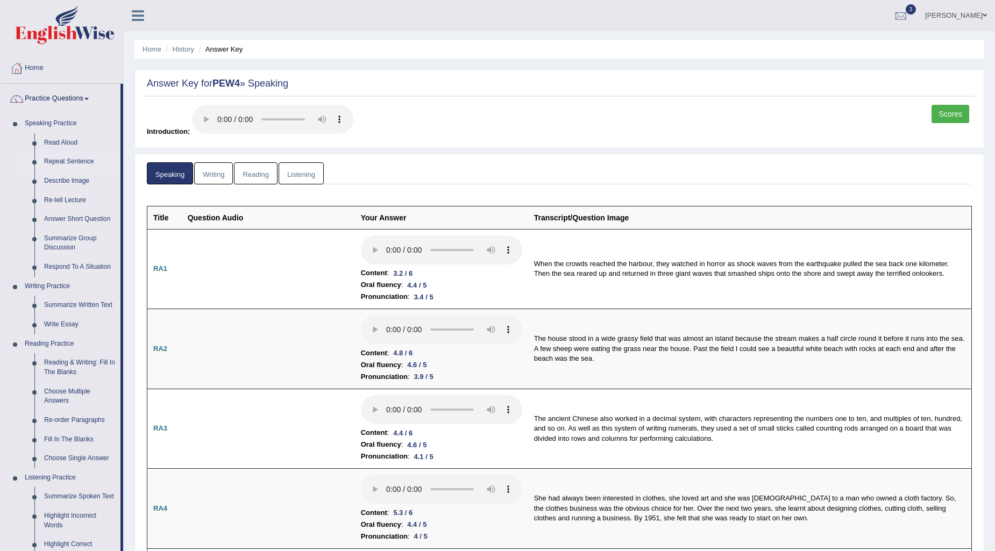
click at [76, 165] on link "Repeat Sentence" at bounding box center [79, 161] width 81 height 19
